Goal: Check status

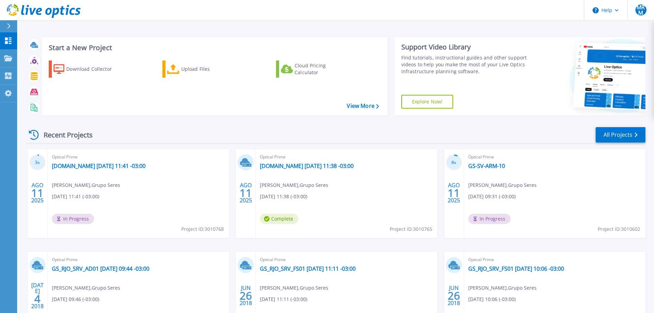
click at [147, 160] on span "Optical Prime" at bounding box center [138, 157] width 173 height 8
click at [145, 165] on link "[DOMAIN_NAME] [DATE] 11:41 -03:00" at bounding box center [99, 165] width 94 height 7
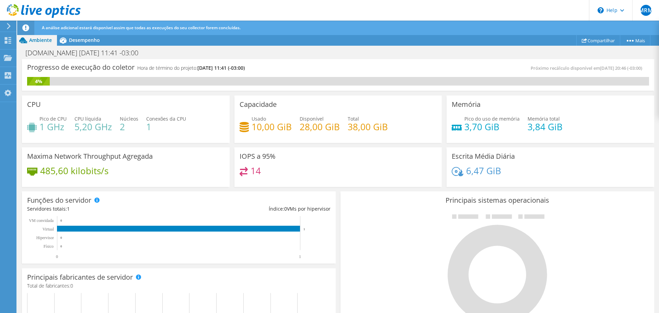
scroll to position [136, 0]
click at [14, 14] on icon at bounding box center [44, 11] width 74 height 14
